Goal: Task Accomplishment & Management: Manage account settings

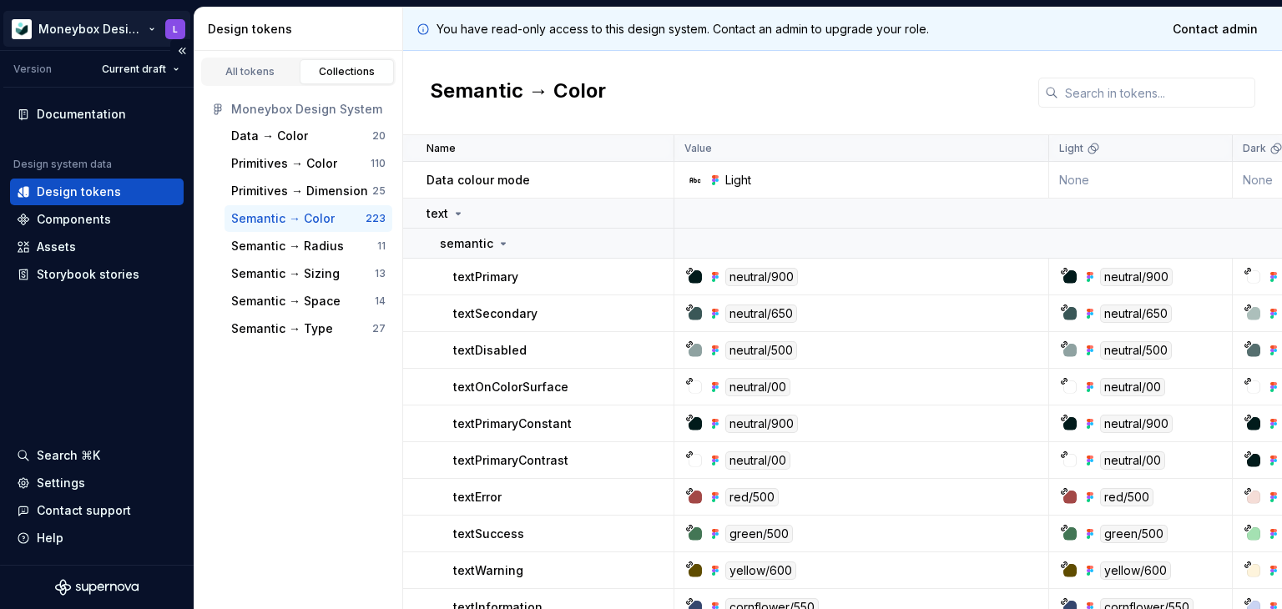
click at [174, 33] on html "Moneybox Design System L Version Current draft Documentation Design system data…" at bounding box center [641, 304] width 1282 height 609
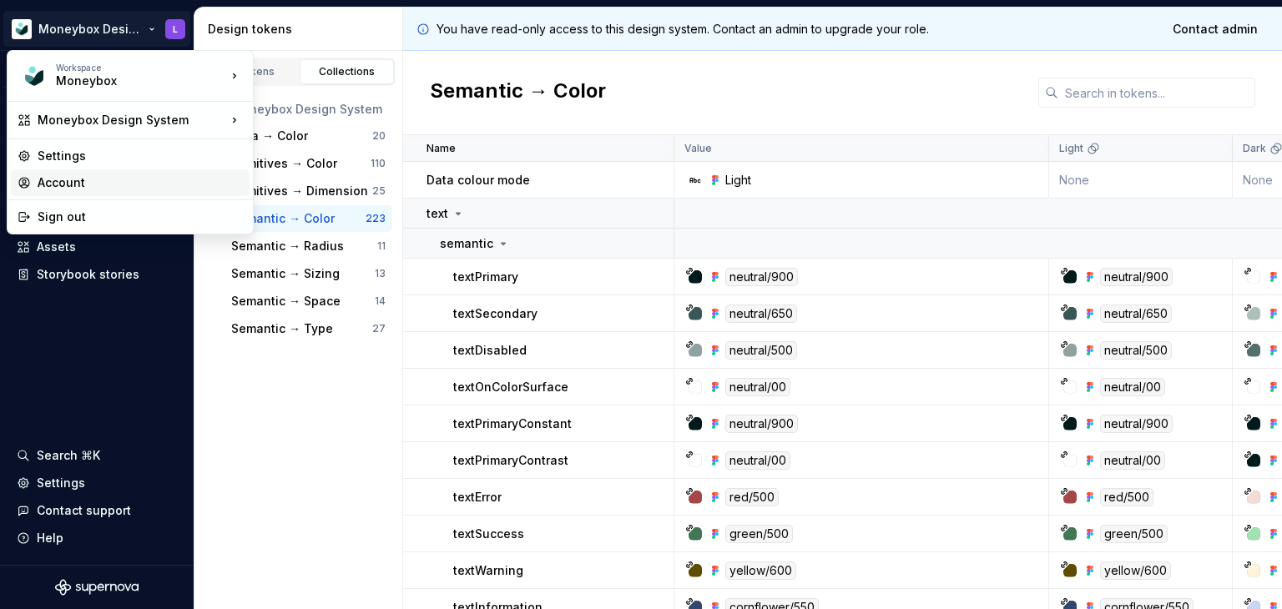
click at [76, 187] on div "Account" at bounding box center [140, 182] width 205 height 17
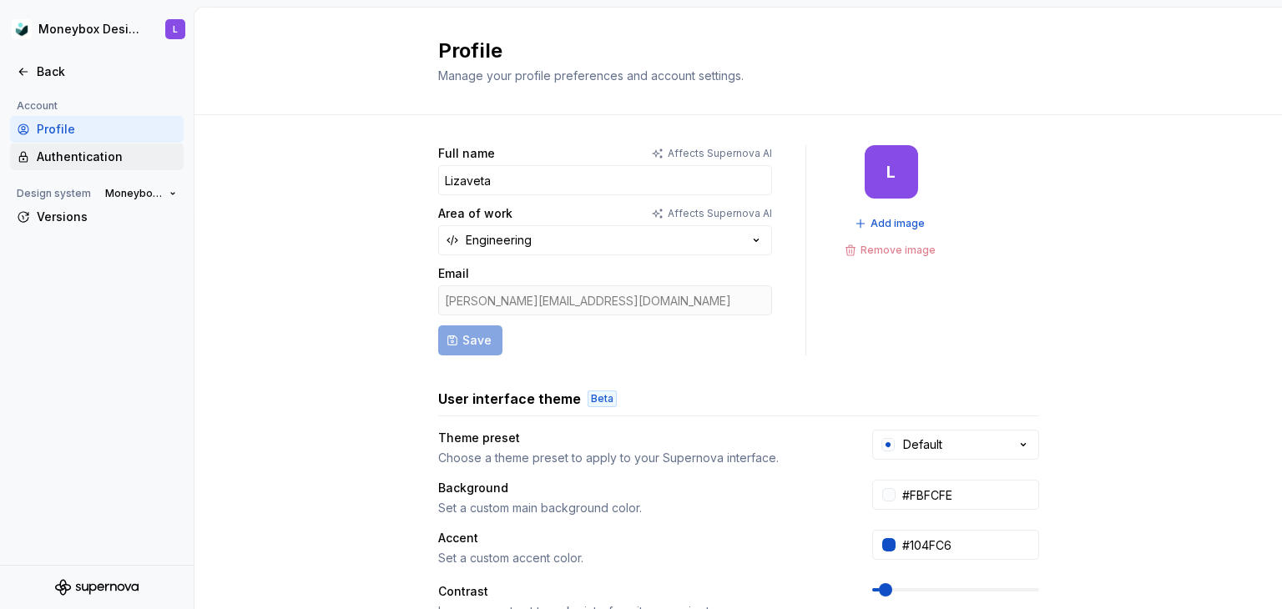
click at [97, 161] on div "Authentication" at bounding box center [107, 157] width 140 height 17
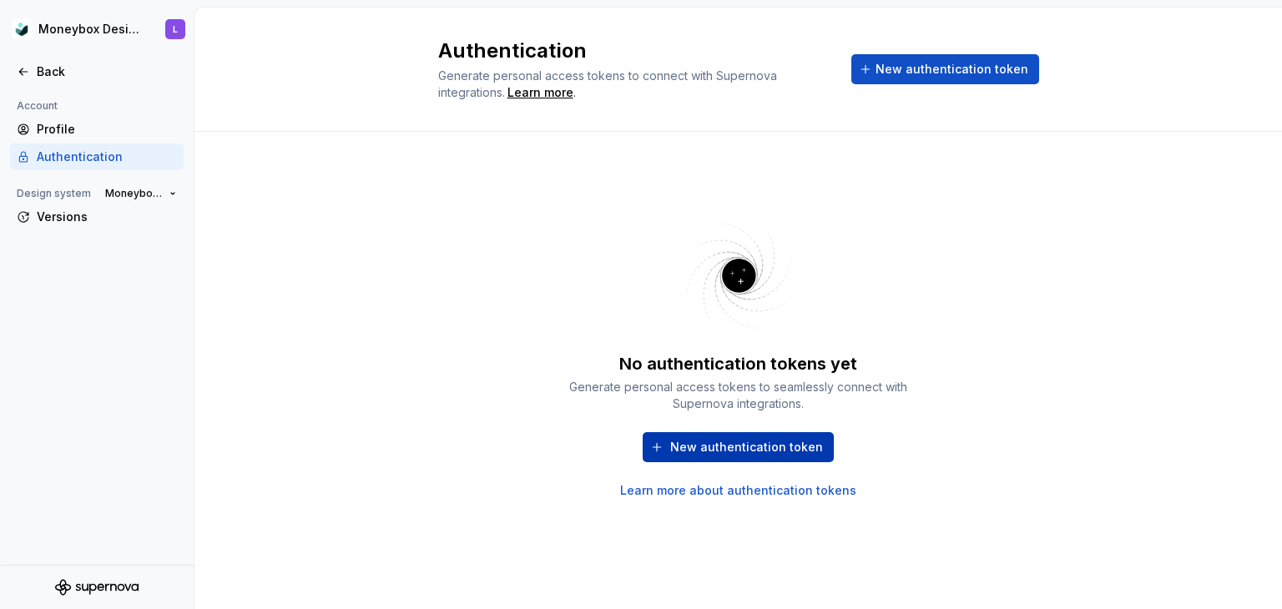
click at [773, 451] on span "New authentication token" at bounding box center [746, 447] width 153 height 17
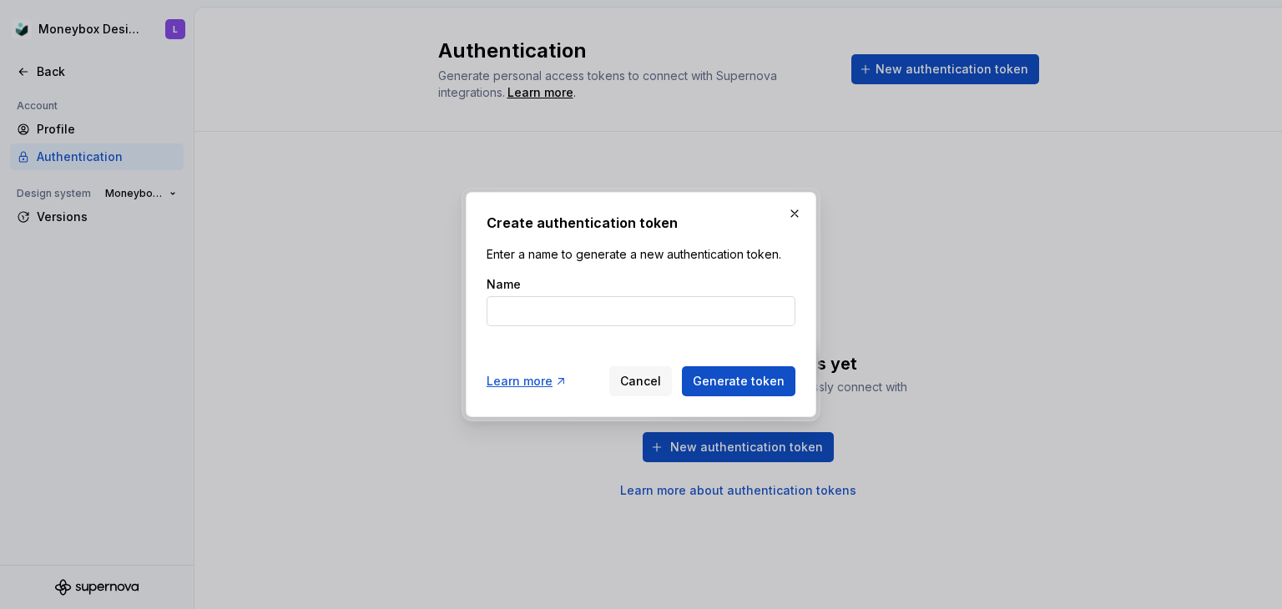
click at [598, 320] on input "Name" at bounding box center [641, 311] width 309 height 30
type input "Lizaveta"
click at [735, 396] on button "Generate token" at bounding box center [739, 381] width 114 height 30
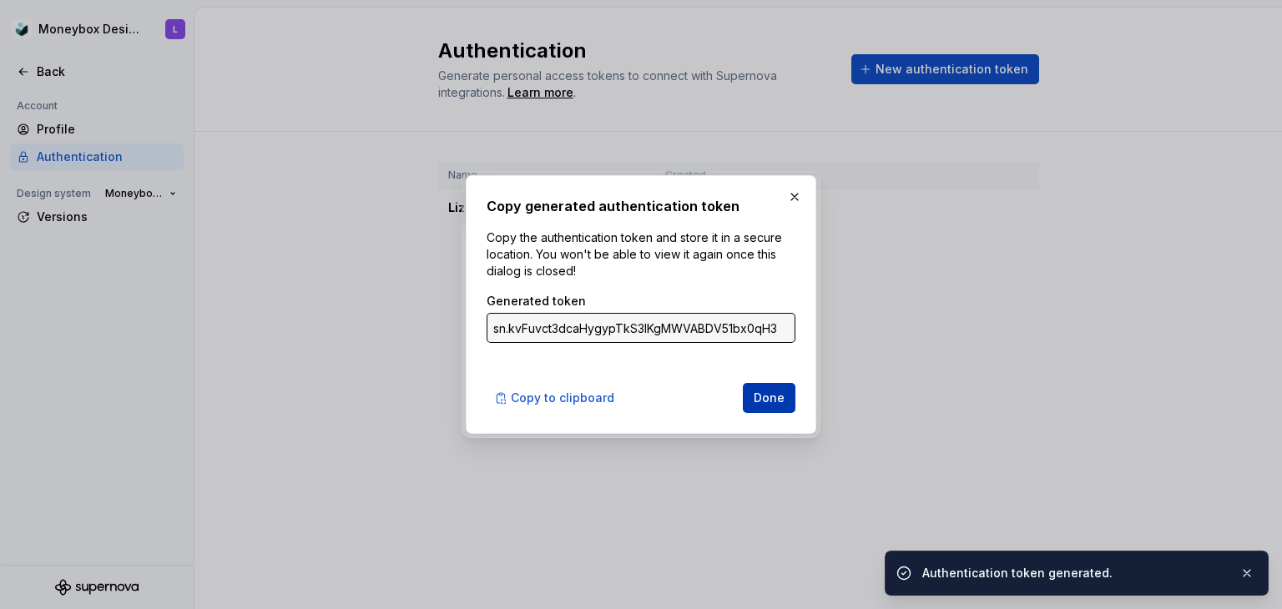
click at [773, 392] on span "Done" at bounding box center [769, 398] width 31 height 17
